Goal: Information Seeking & Learning: Find specific fact

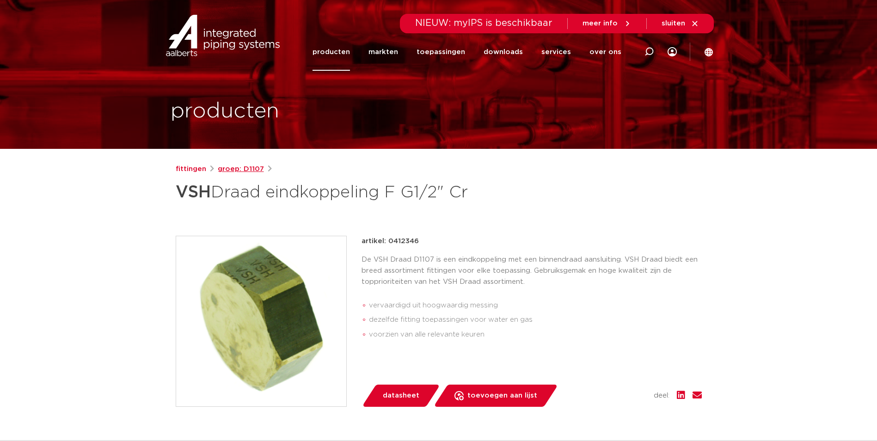
click at [232, 166] on link "groep: D1107" at bounding box center [241, 169] width 46 height 11
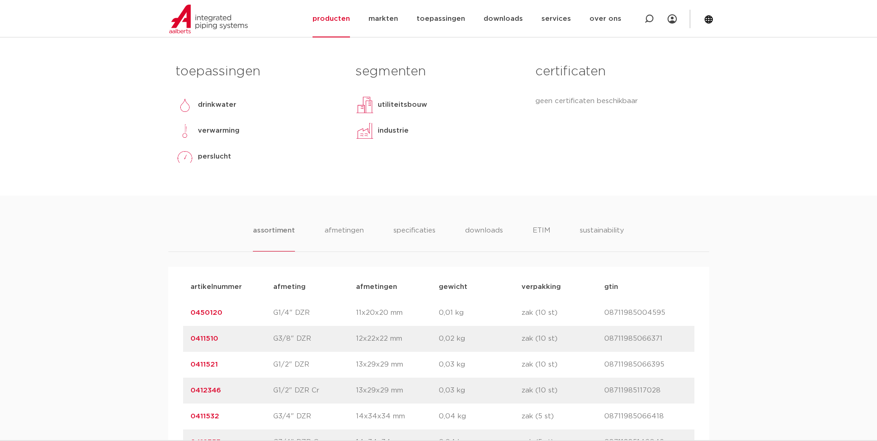
scroll to position [508, 0]
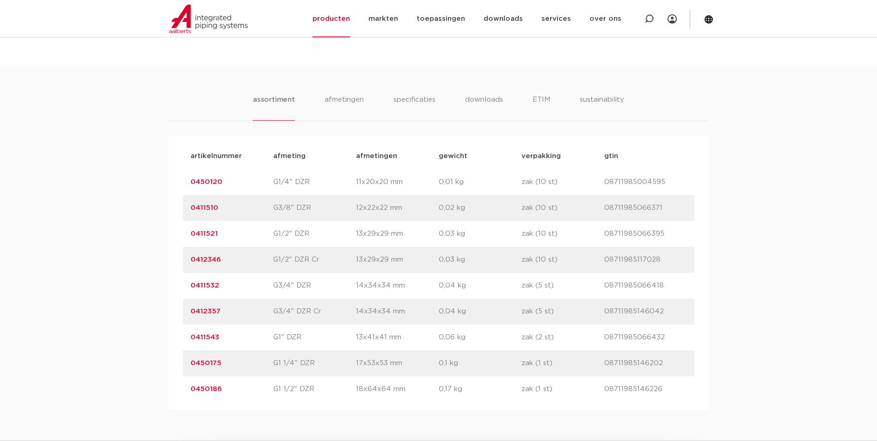
drag, startPoint x: 223, startPoint y: 314, endPoint x: 184, endPoint y: 314, distance: 38.4
click at [184, 314] on div "artikelnummer 0412357 afmeting G3/4" DZR Cr [GEOGRAPHIC_DATA] 14x34x34 mm gewic…" at bounding box center [438, 312] width 511 height 26
copy link "0412357"
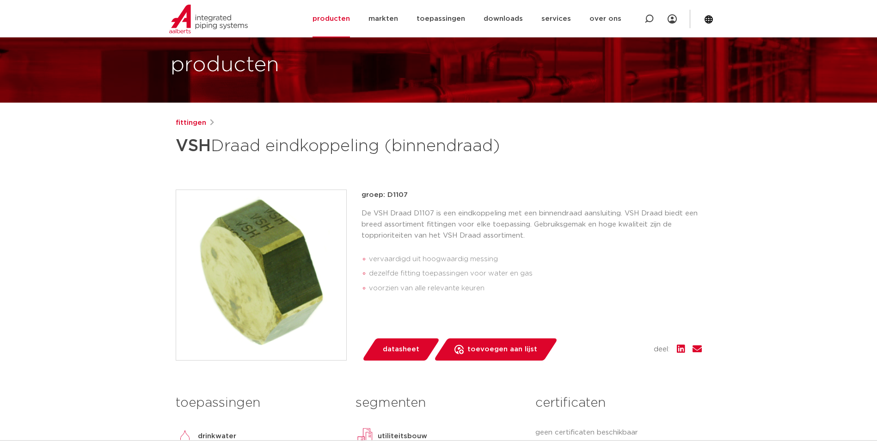
scroll to position [0, 0]
